Goal: Navigation & Orientation: Find specific page/section

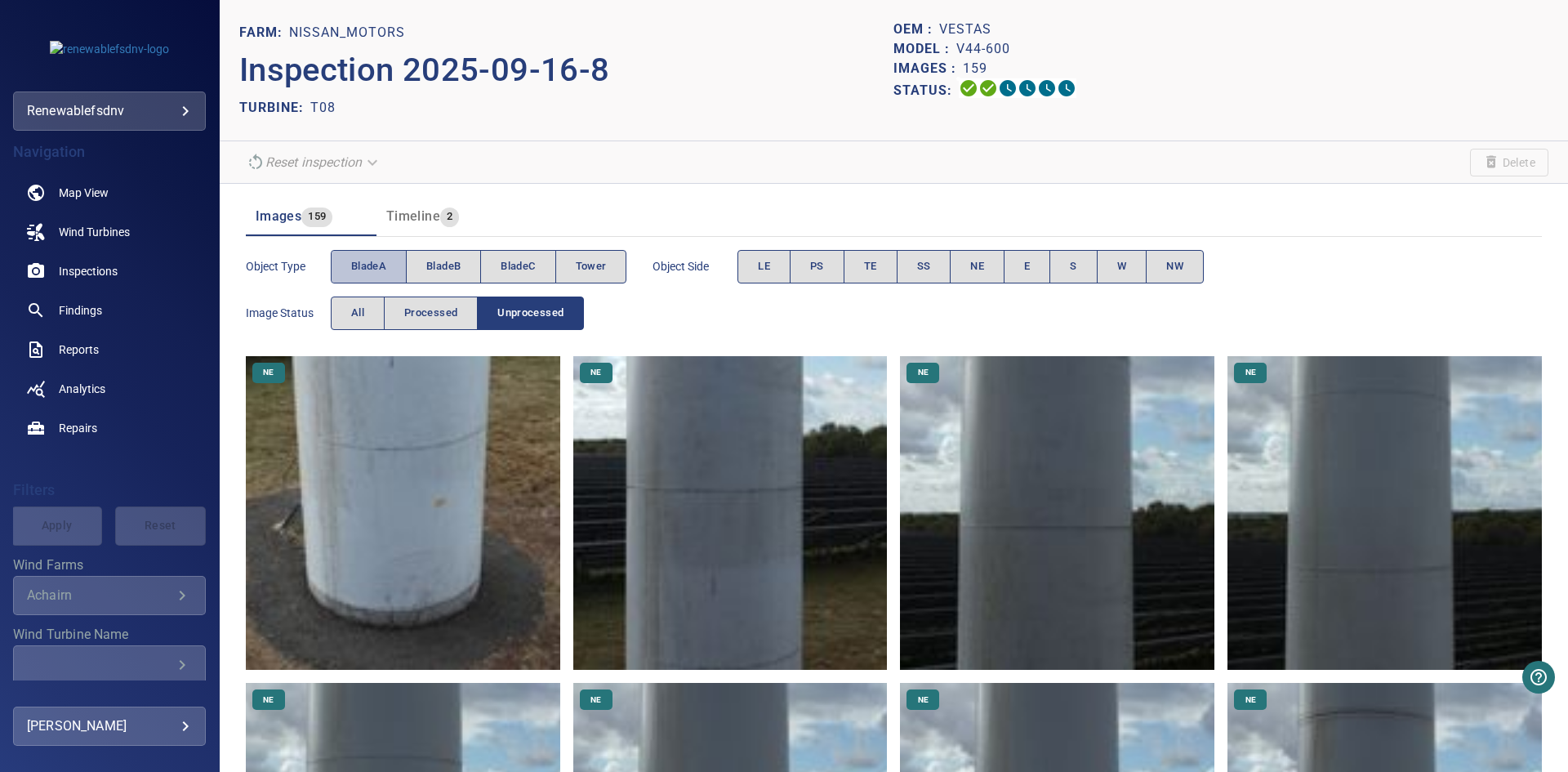
click at [374, 271] on span "bladeA" at bounding box center [369, 266] width 35 height 19
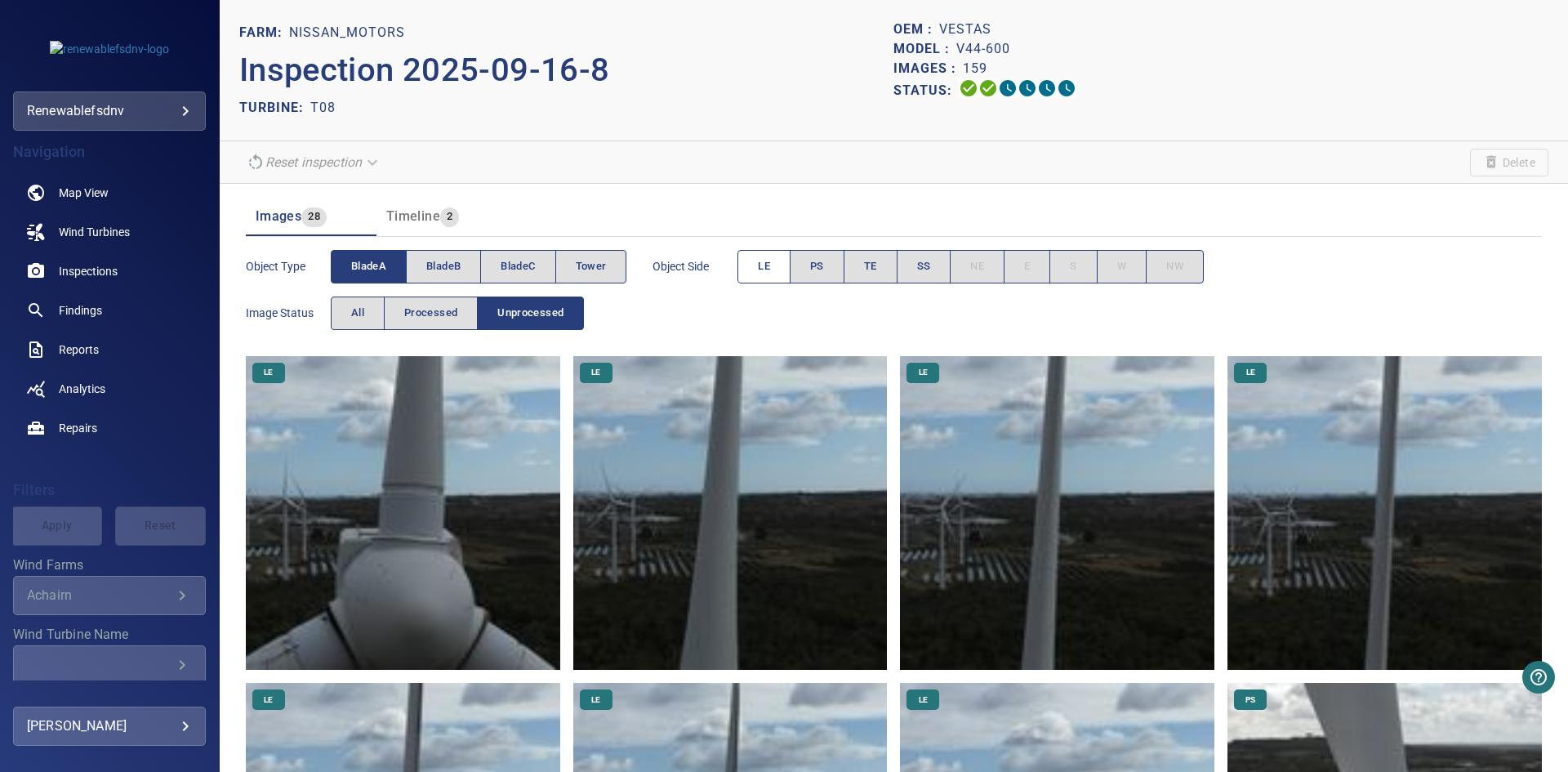
click at [770, 266] on span "LE" at bounding box center [764, 266] width 12 height 19
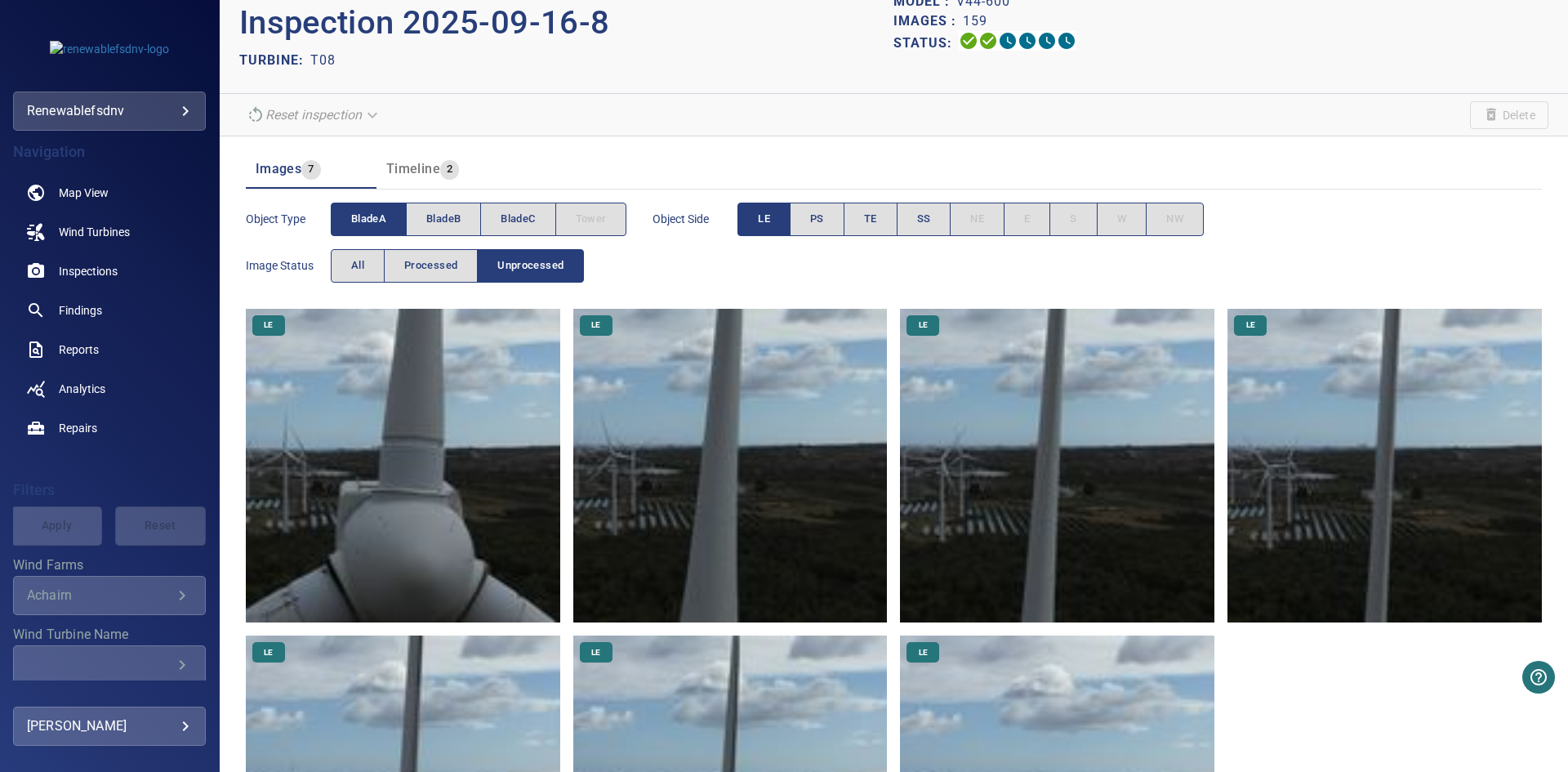
scroll to position [15, 0]
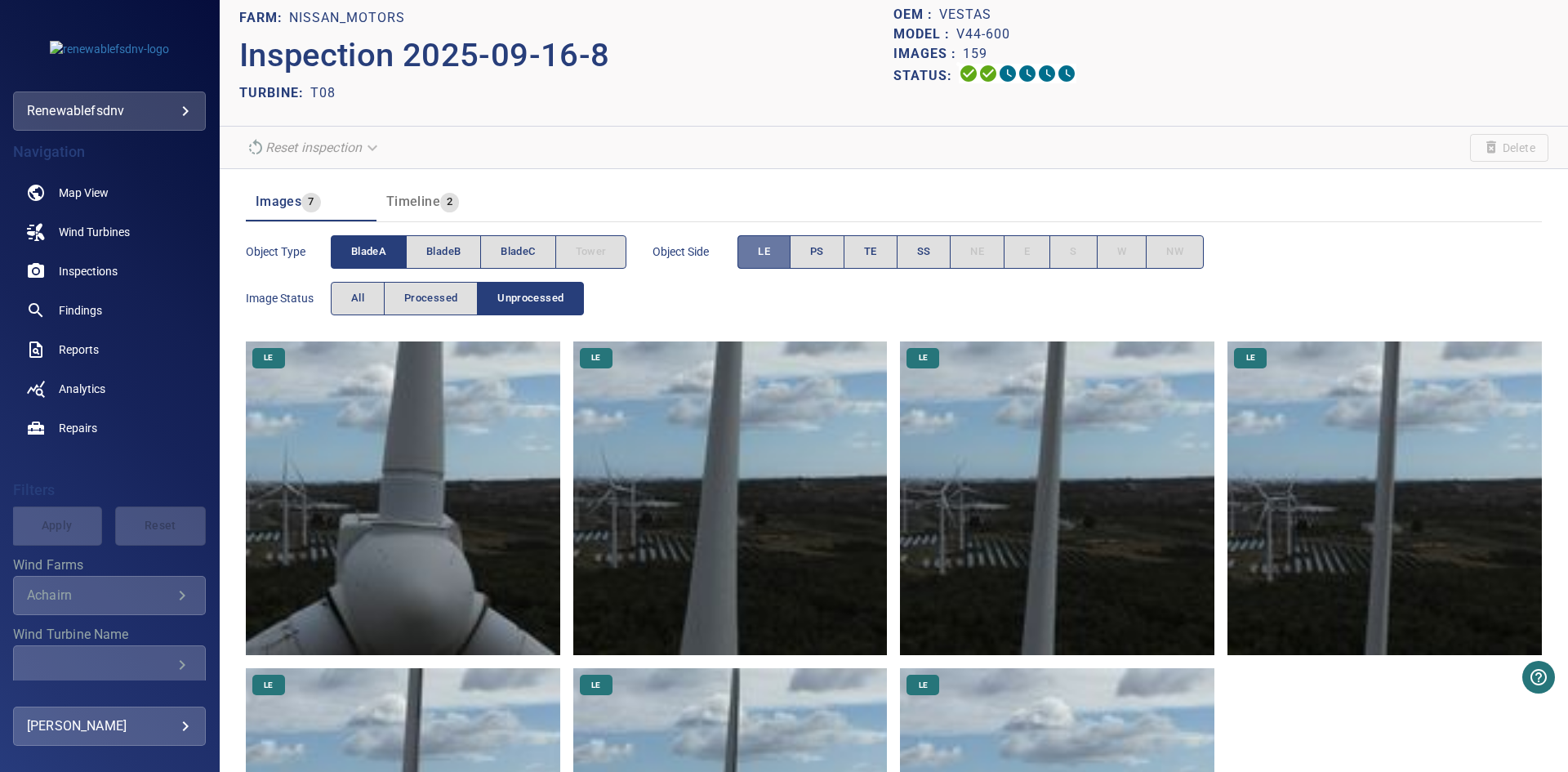
click at [781, 251] on button "LE" at bounding box center [764, 252] width 53 height 33
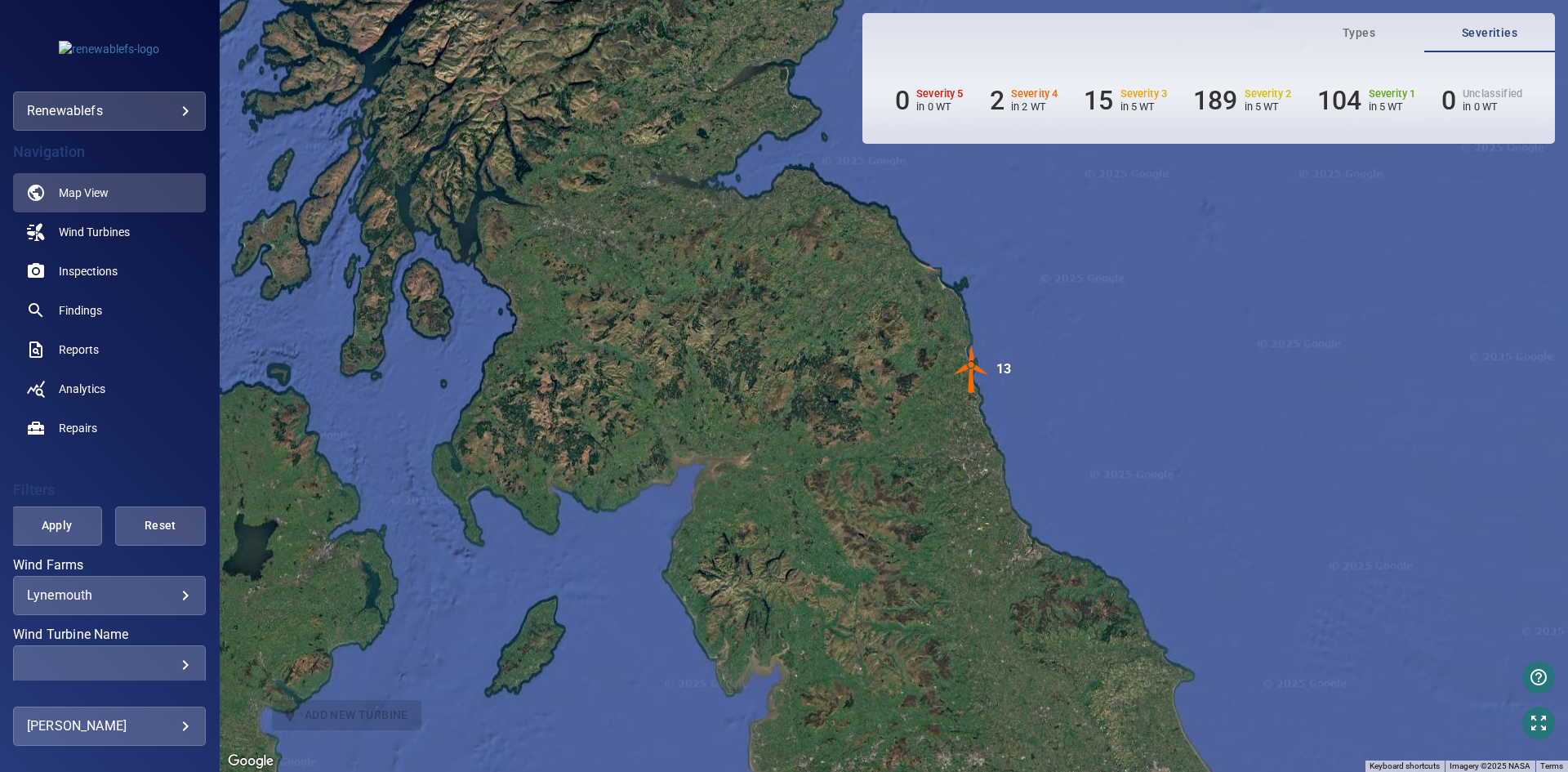
drag, startPoint x: 1064, startPoint y: 518, endPoint x: 732, endPoint y: 370, distance: 363.5
click at [734, 370] on div "To activate drag with keyboard, press Alt + Enter. Once in keyboard drag state,…" at bounding box center [893, 386] width 1348 height 772
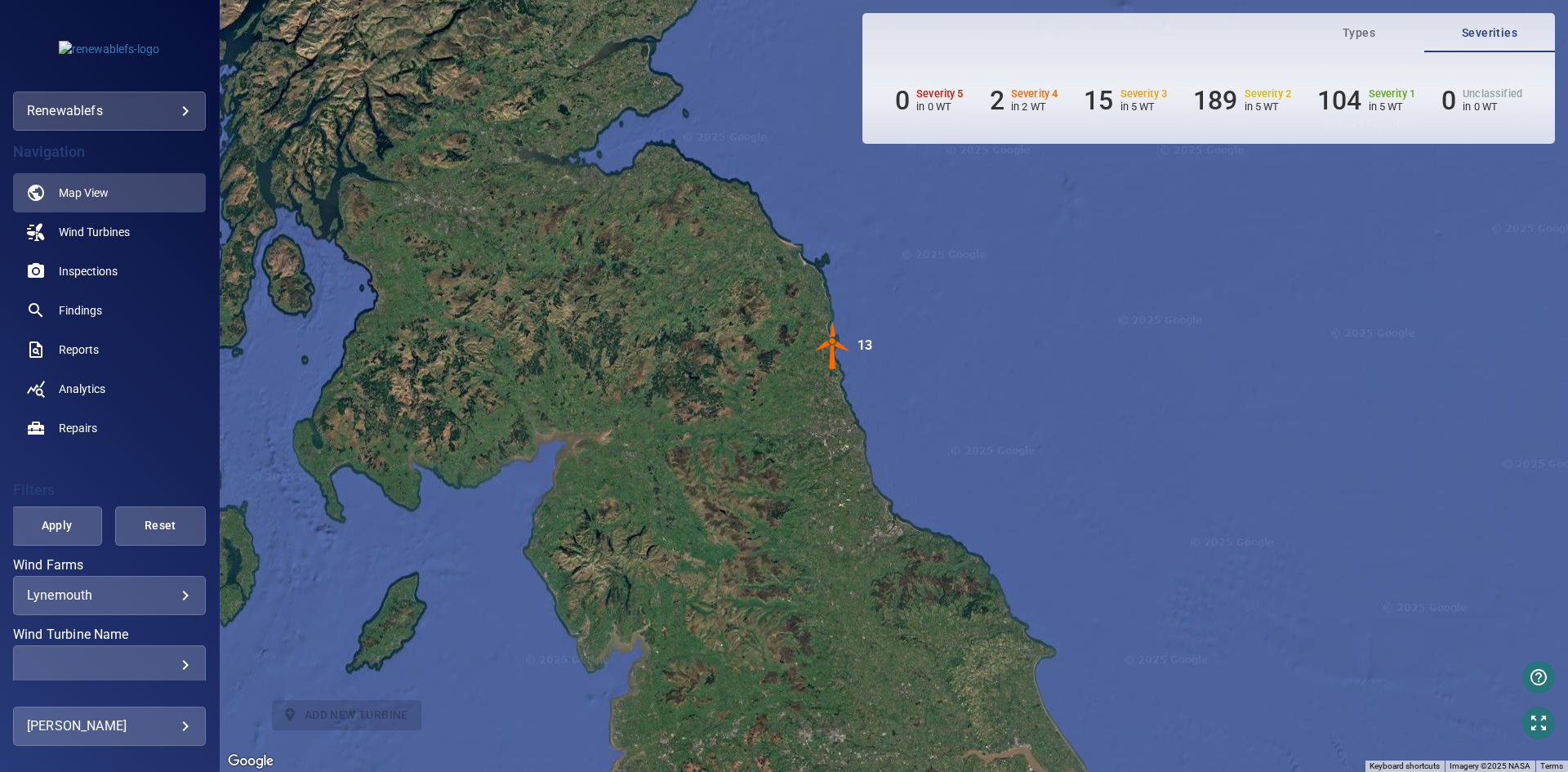
click at [835, 351] on img "13" at bounding box center [833, 346] width 49 height 49
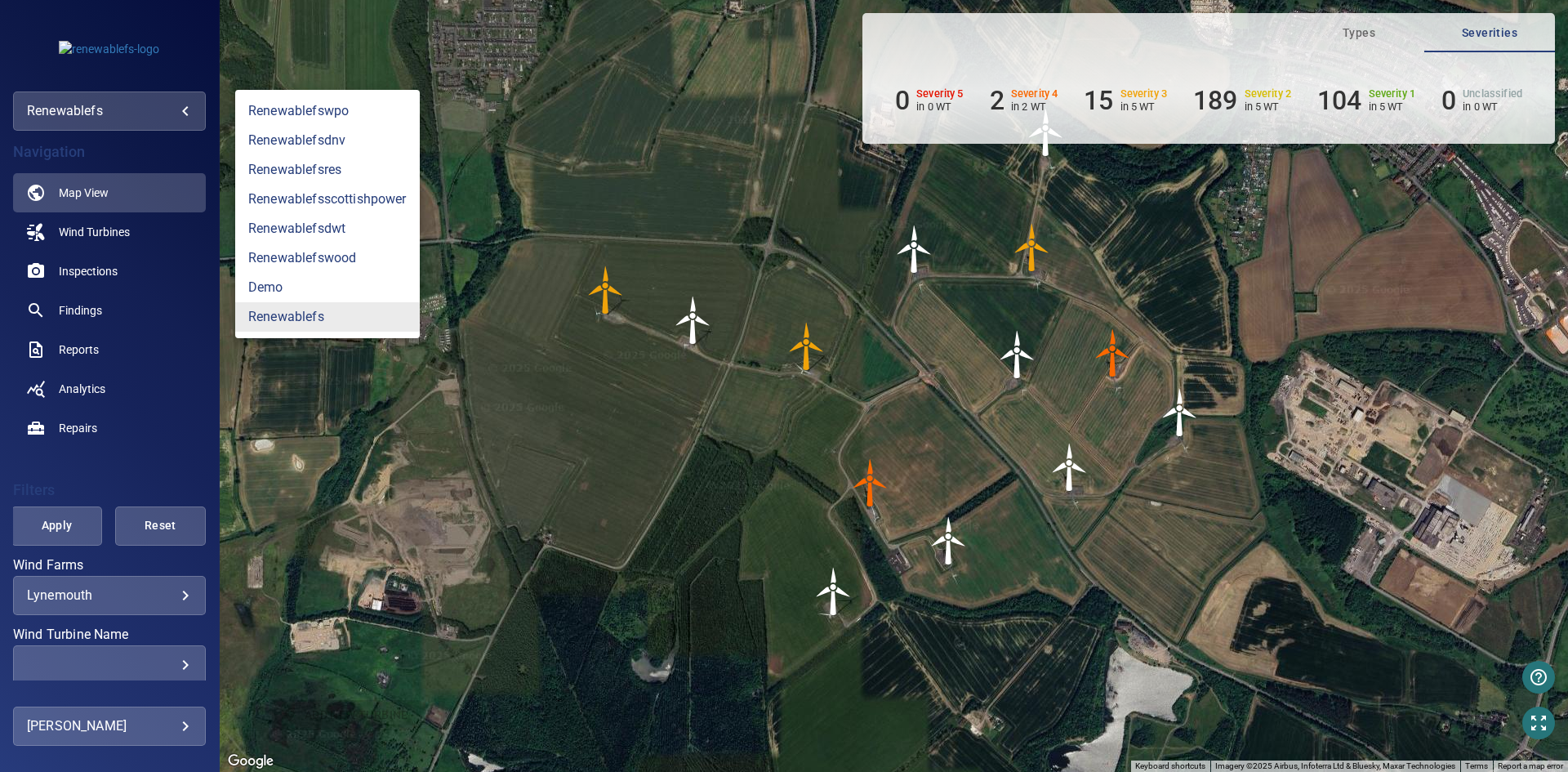
click at [125, 100] on body "**********" at bounding box center [784, 386] width 1568 height 772
click at [358, 148] on link "renewablefsdnv" at bounding box center [327, 141] width 184 height 30
